Goal: Transaction & Acquisition: Download file/media

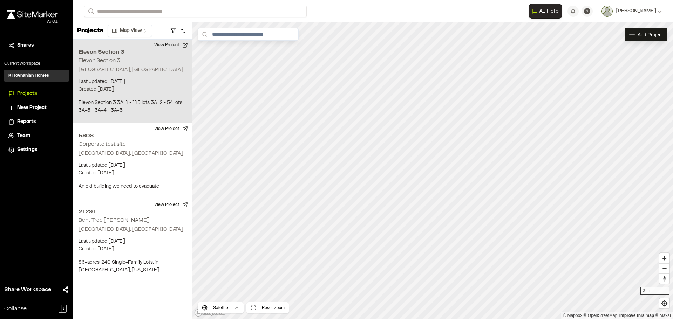
click at [100, 68] on p "[GEOGRAPHIC_DATA], [GEOGRAPHIC_DATA]" at bounding box center [132, 70] width 108 height 8
click at [162, 43] on button "View Project" at bounding box center [171, 45] width 42 height 11
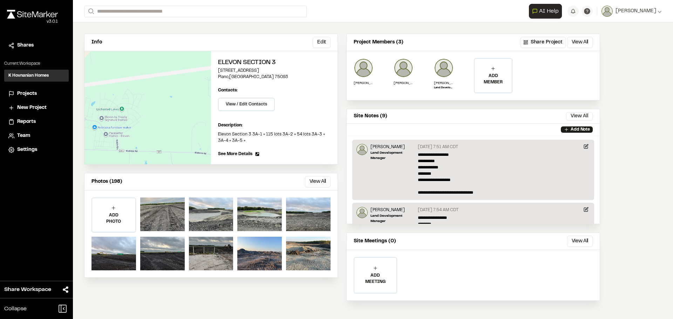
scroll to position [48, 0]
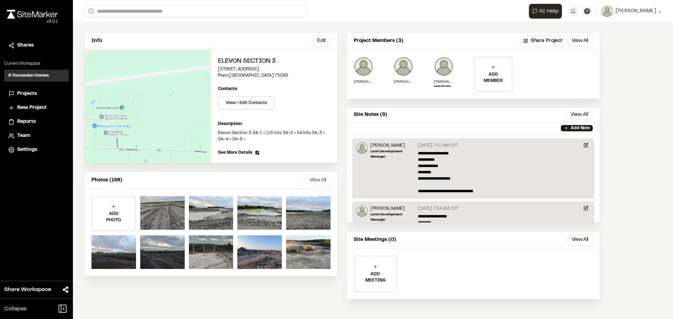
click at [319, 181] on button "View All" at bounding box center [318, 180] width 26 height 11
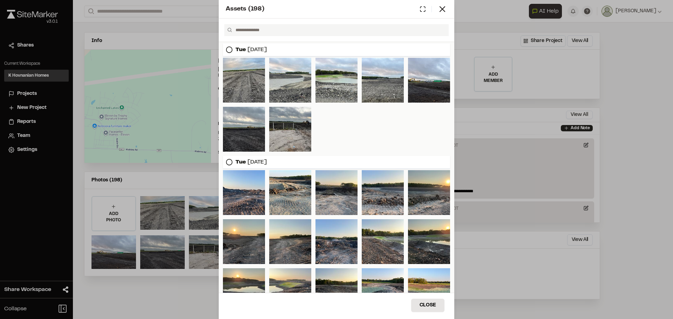
click at [230, 48] on icon at bounding box center [229, 49] width 7 height 7
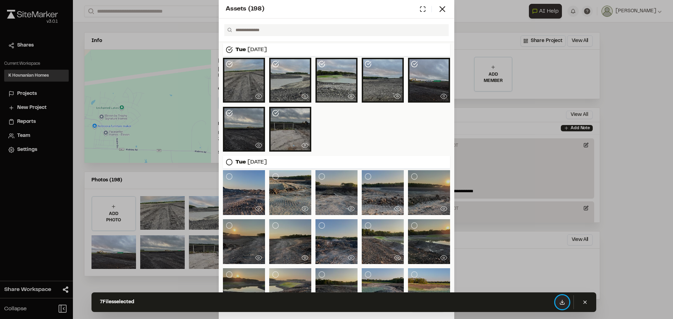
click at [564, 302] on icon at bounding box center [562, 303] width 6 height 6
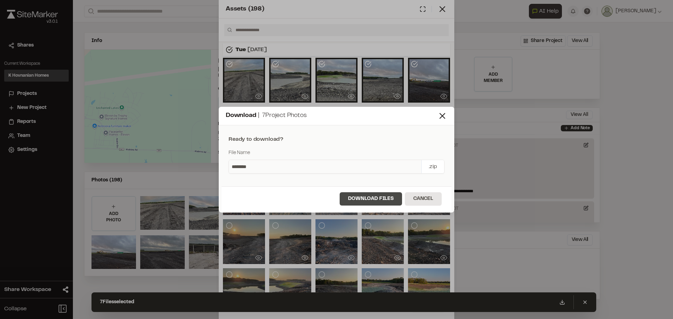
click at [376, 199] on button "Download Files" at bounding box center [371, 198] width 62 height 13
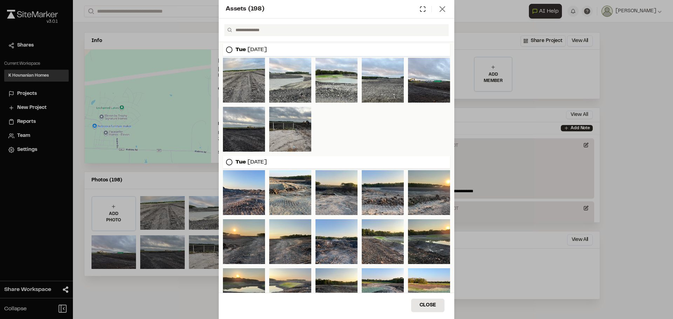
click at [443, 7] on icon at bounding box center [442, 9] width 10 height 10
